Goal: Transaction & Acquisition: Download file/media

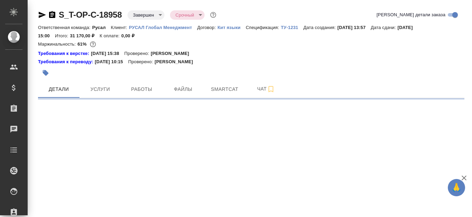
select select "RU"
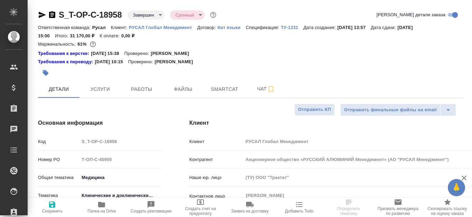
type textarea "x"
type input "[PERSON_NAME]"
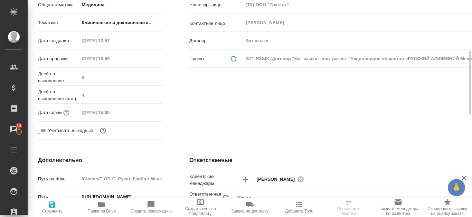
click at [139, 21] on body "🙏 .cls-1 fill:#fff; AWATERA Kanataeva Ekaterina Клиенты Спецификации Заказы 14 …" at bounding box center [236, 108] width 472 height 217
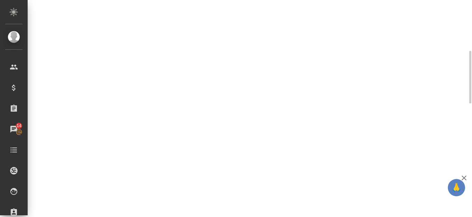
select select "RU"
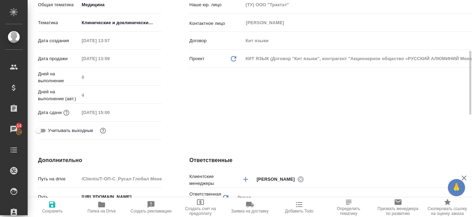
type textarea "x"
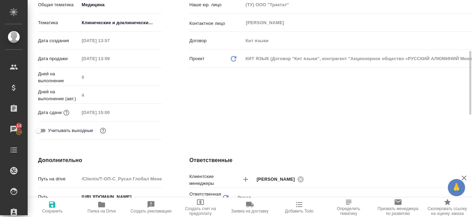
type textarea "x"
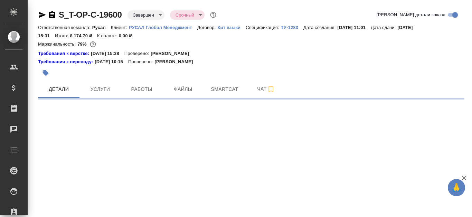
select select "RU"
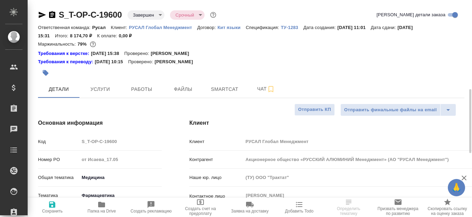
scroll to position [104, 0]
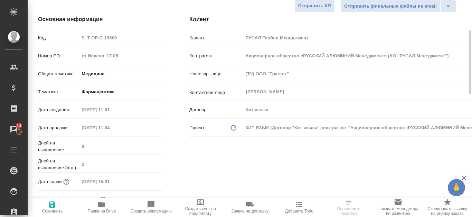
type textarea "x"
select select "RU"
type textarea "x"
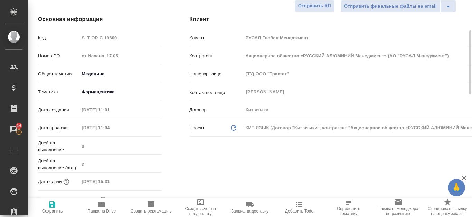
type textarea "x"
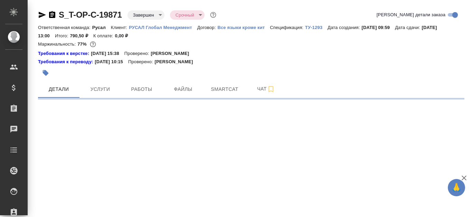
select select "RU"
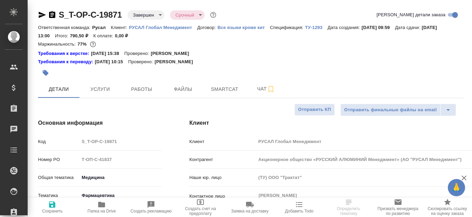
type textarea "x"
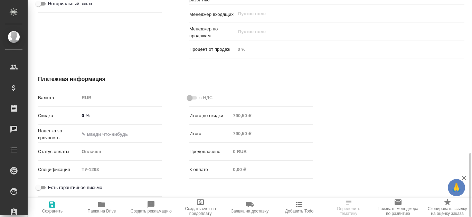
type textarea "x"
select select "RU"
type textarea "x"
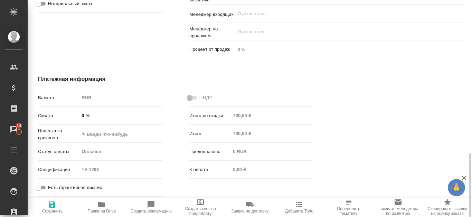
type textarea "x"
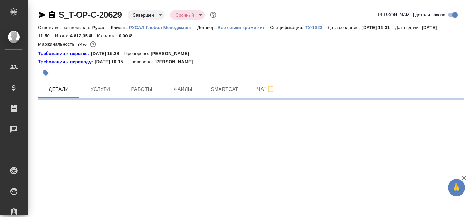
select select "RU"
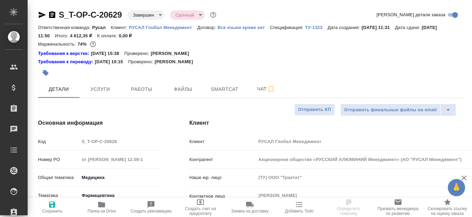
type textarea "x"
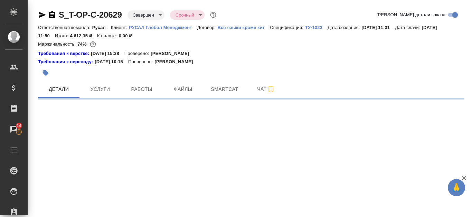
select select "RU"
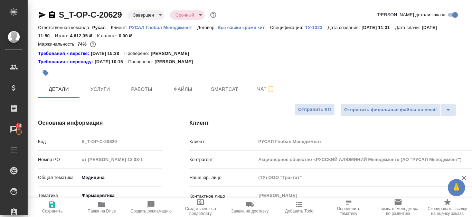
type textarea "x"
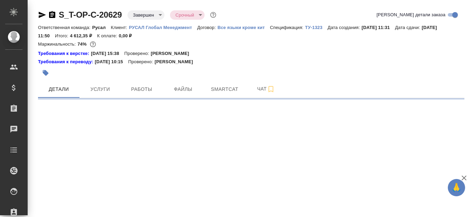
select select "RU"
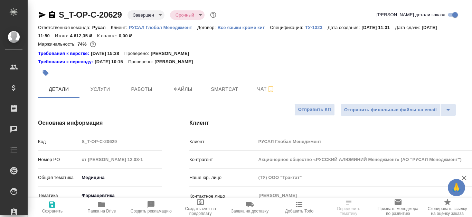
type textarea "x"
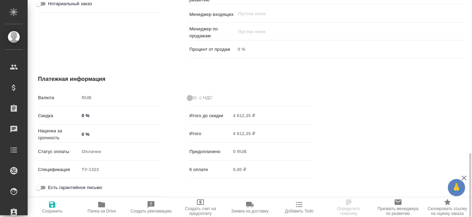
type textarea "x"
select select "RU"
type textarea "x"
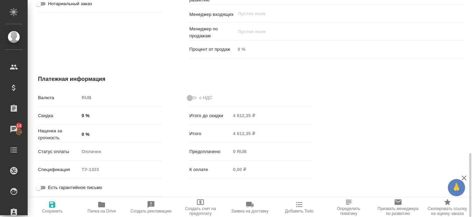
type textarea "x"
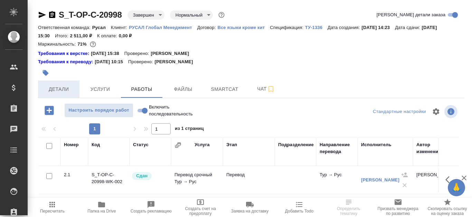
click at [59, 85] on span "Детали" at bounding box center [58, 89] width 33 height 9
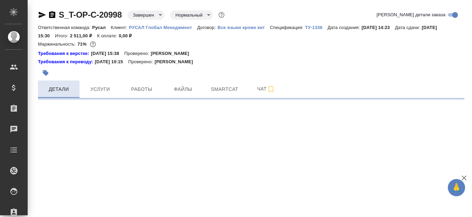
select select "RU"
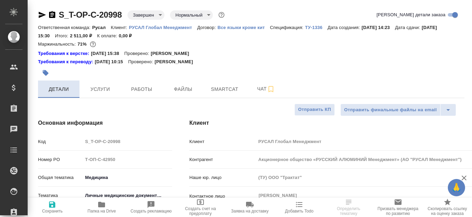
type textarea "x"
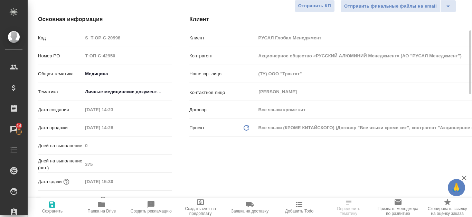
click at [144, 93] on body "🙏 .cls-1 fill:#fff; AWATERA Kanataeva Ekaterina Клиенты Спецификации Заказы 14 …" at bounding box center [236, 108] width 472 height 217
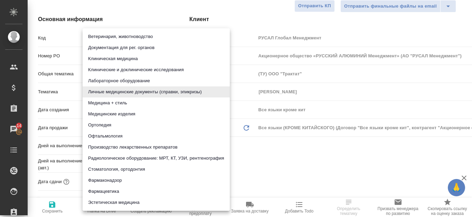
click at [318, 180] on div at bounding box center [236, 108] width 472 height 217
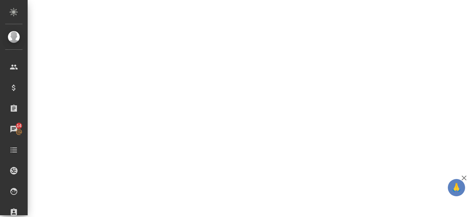
select select "RU"
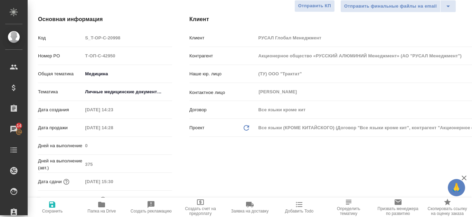
type textarea "x"
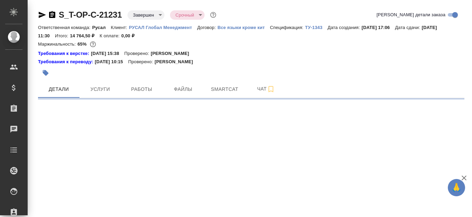
select select "RU"
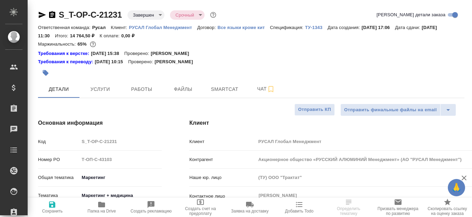
type textarea "x"
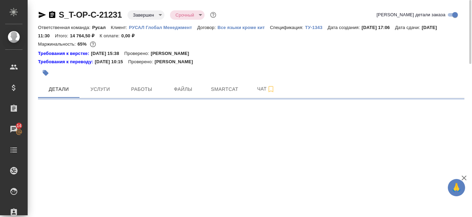
select select "RU"
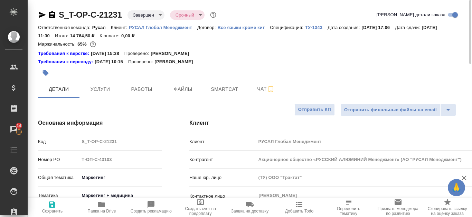
type textarea "x"
click at [241, 94] on button "Smartcat" at bounding box center [224, 89] width 41 height 17
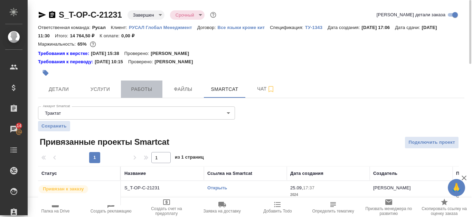
click at [142, 94] on button "Работы" at bounding box center [141, 89] width 41 height 17
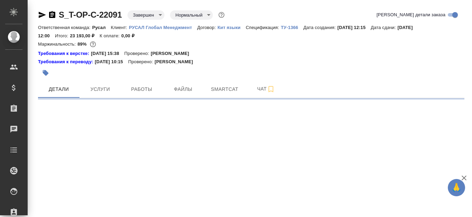
select select "RU"
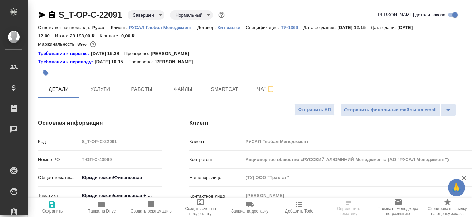
type textarea "x"
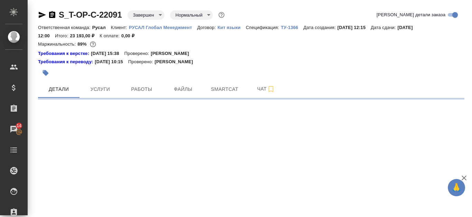
select select "RU"
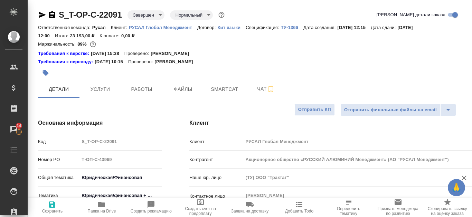
type textarea "x"
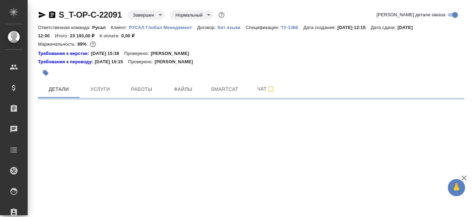
select select "RU"
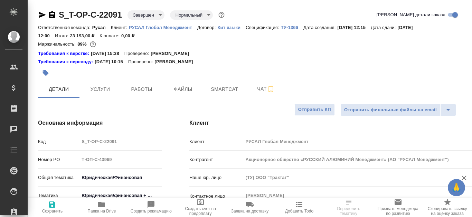
type textarea "x"
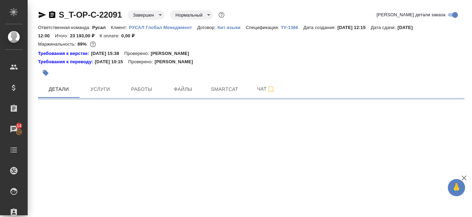
select select "RU"
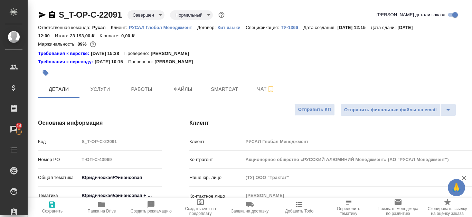
type textarea "x"
select select "RU"
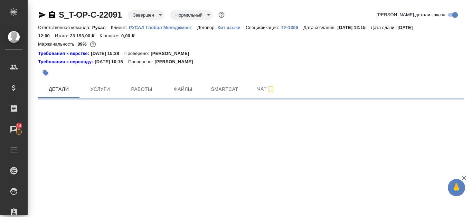
select select "RU"
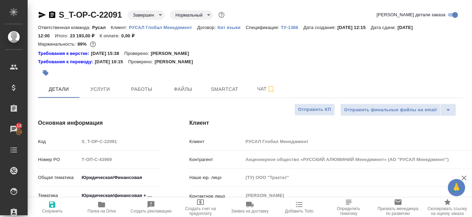
type textarea "x"
select select "RU"
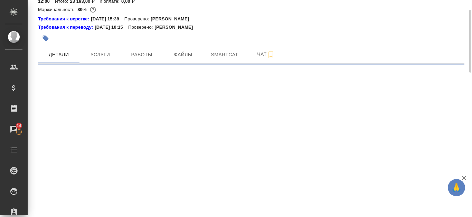
select select "RU"
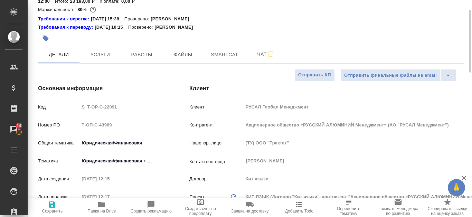
type textarea "x"
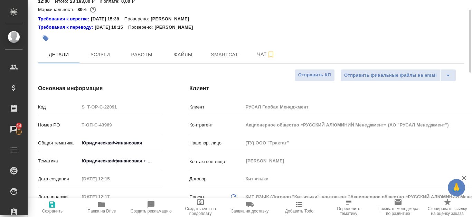
type textarea "x"
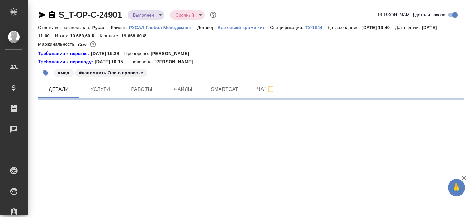
select select "RU"
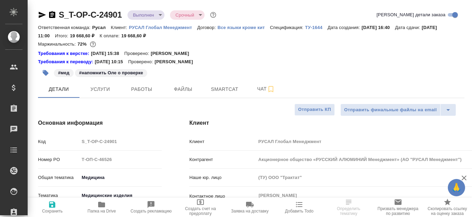
type textarea "x"
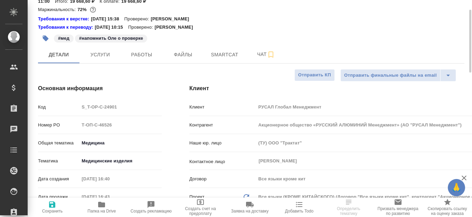
type textarea "x"
select select "RU"
type textarea "x"
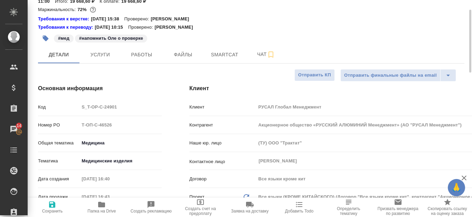
type textarea "x"
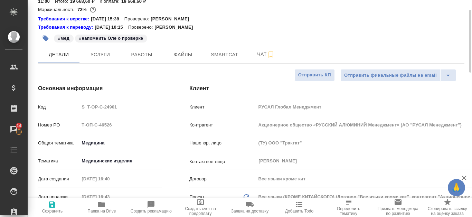
type textarea "x"
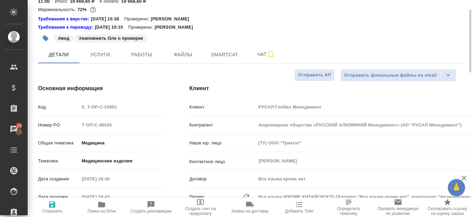
type textarea "x"
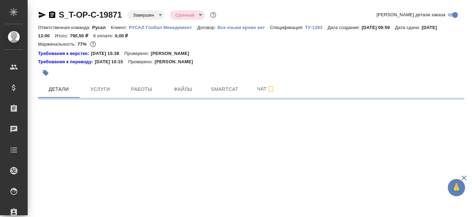
select select "RU"
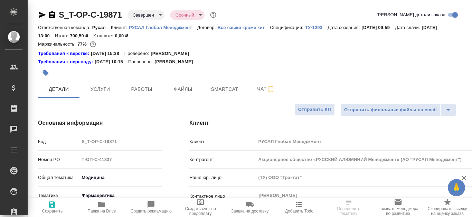
type textarea "x"
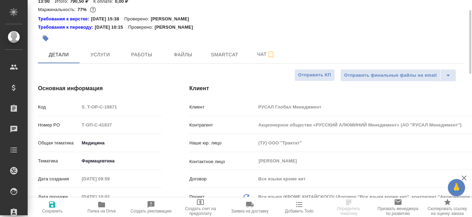
scroll to position [207, 0]
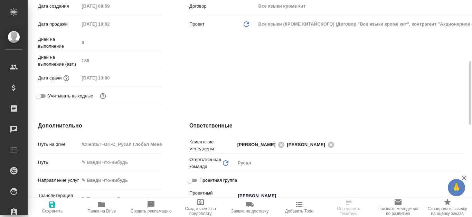
type textarea "x"
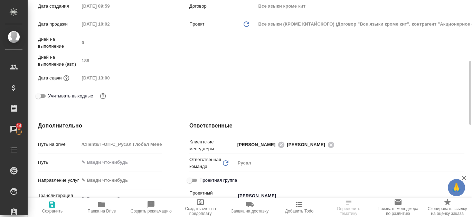
type textarea "x"
select select "RU"
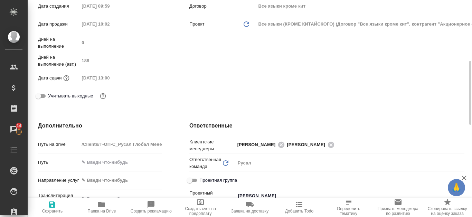
type textarea "x"
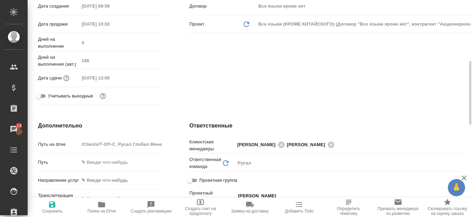
type textarea "x"
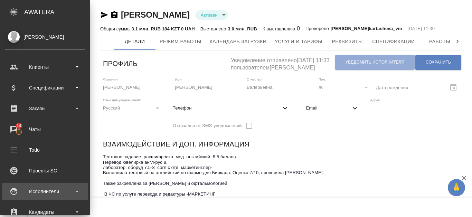
click at [33, 190] on div "Исполнители" at bounding box center [45, 191] width 80 height 10
click at [73, 192] on div "Исполнители" at bounding box center [45, 191] width 80 height 10
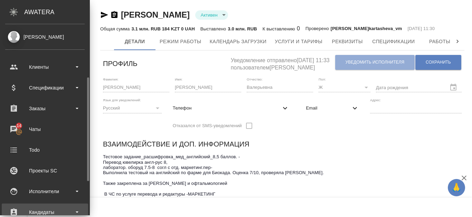
scroll to position [35, 0]
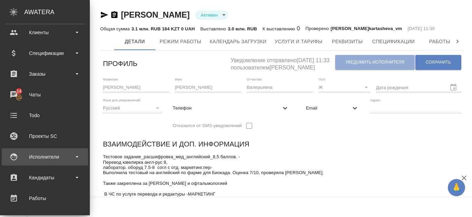
click at [55, 159] on div "Исполнители" at bounding box center [45, 157] width 80 height 10
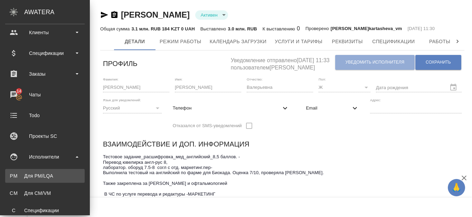
click at [45, 174] on div "Для PM/LQA" at bounding box center [45, 176] width 73 height 7
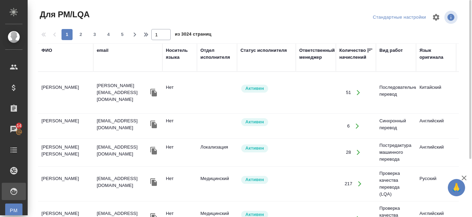
click at [48, 50] on div "ФИО" at bounding box center [46, 50] width 11 height 7
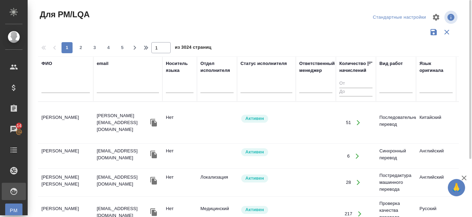
click at [52, 90] on input "text" at bounding box center [65, 88] width 48 height 9
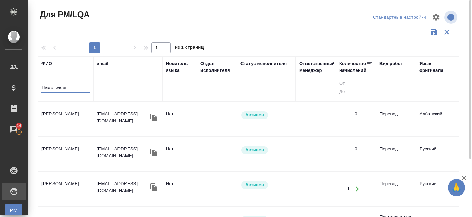
type input "Никольская"
click at [78, 120] on td "[PERSON_NAME]" at bounding box center [65, 119] width 55 height 24
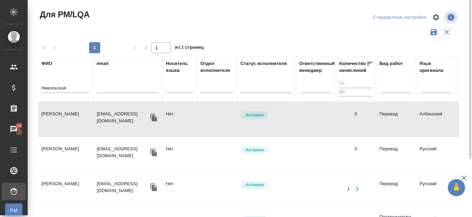
click at [67, 118] on td "[PERSON_NAME]" at bounding box center [65, 119] width 55 height 24
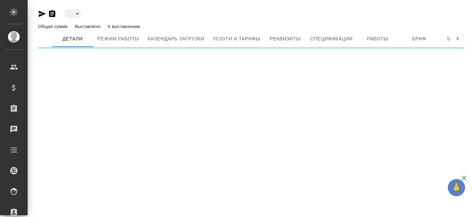
type input "active"
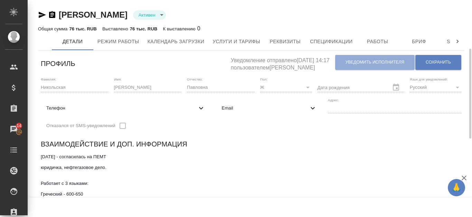
scroll to position [35, 0]
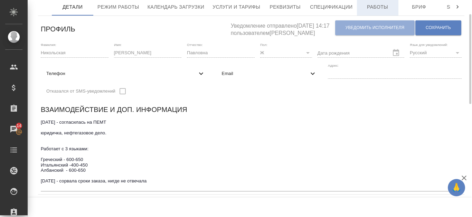
click at [386, 10] on span "Работы" at bounding box center [377, 7] width 33 height 9
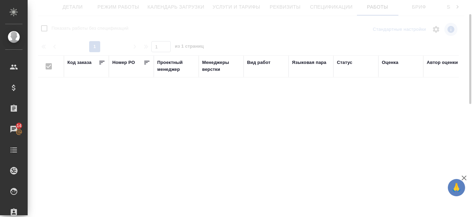
checkbox input "false"
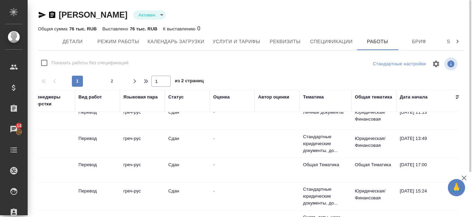
scroll to position [0, 169]
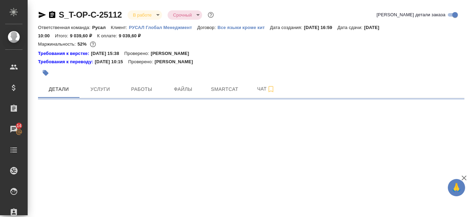
select select "RU"
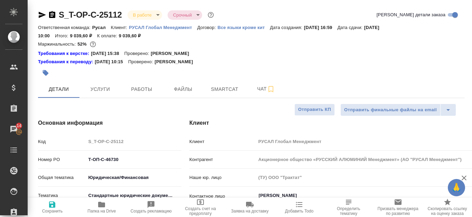
type textarea "x"
click at [113, 91] on span "Услуги" at bounding box center [100, 89] width 33 height 9
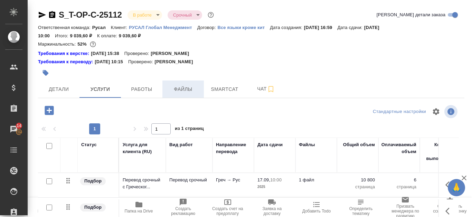
click at [190, 90] on span "Файлы" at bounding box center [183, 89] width 33 height 9
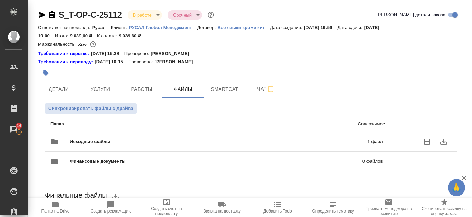
click at [286, 133] on div "Исходные файлы 1 файл" at bounding box center [217, 142] width 347 height 30
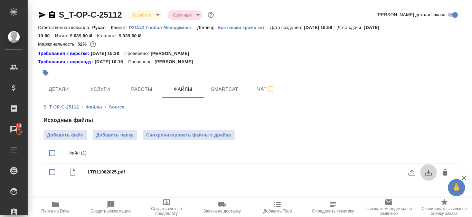
click at [430, 172] on icon "download" at bounding box center [429, 172] width 8 height 8
